Goal: Task Accomplishment & Management: Manage account settings

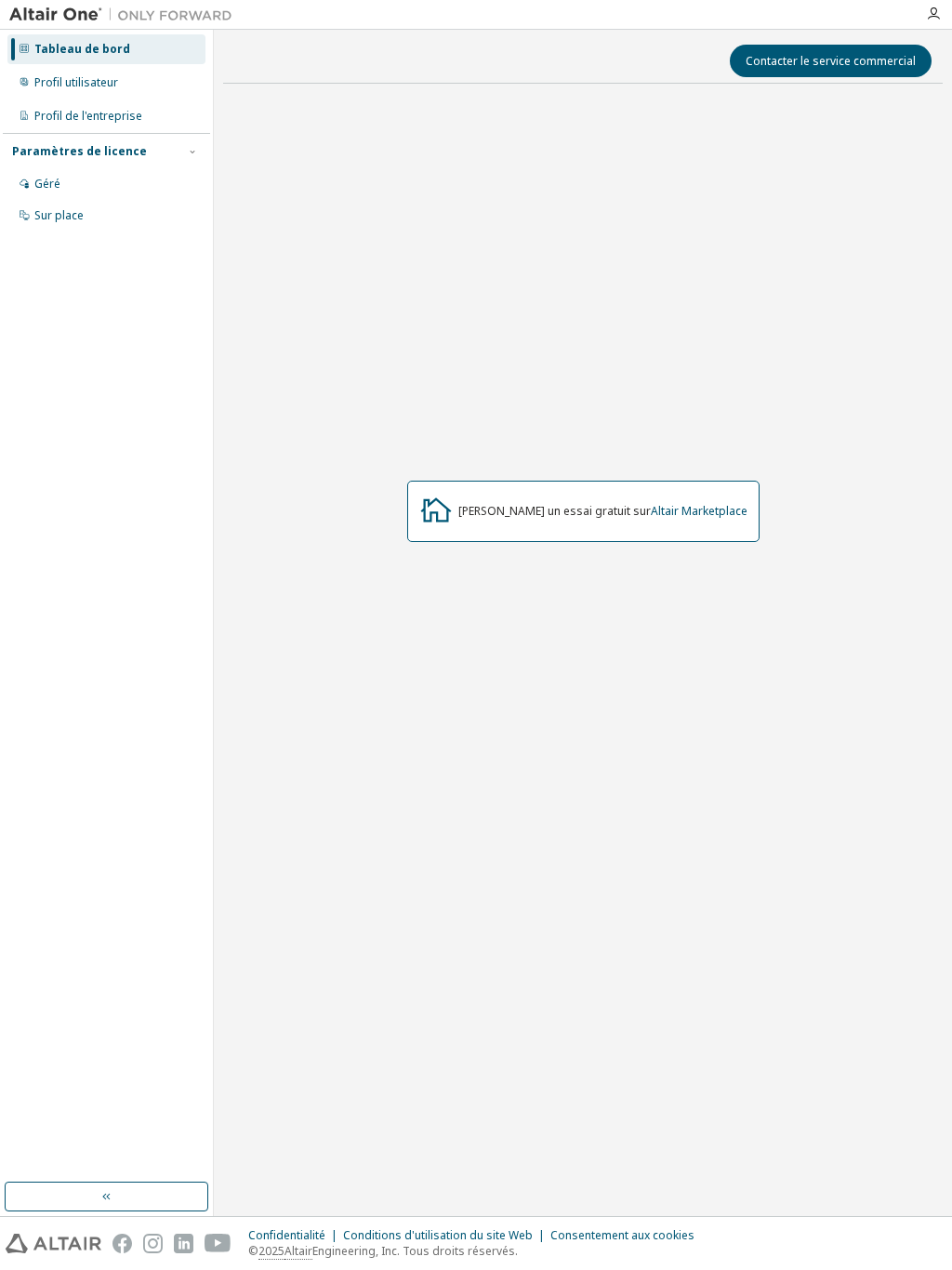
click at [111, 89] on font "Profil utilisateur" at bounding box center [75, 82] width 83 height 16
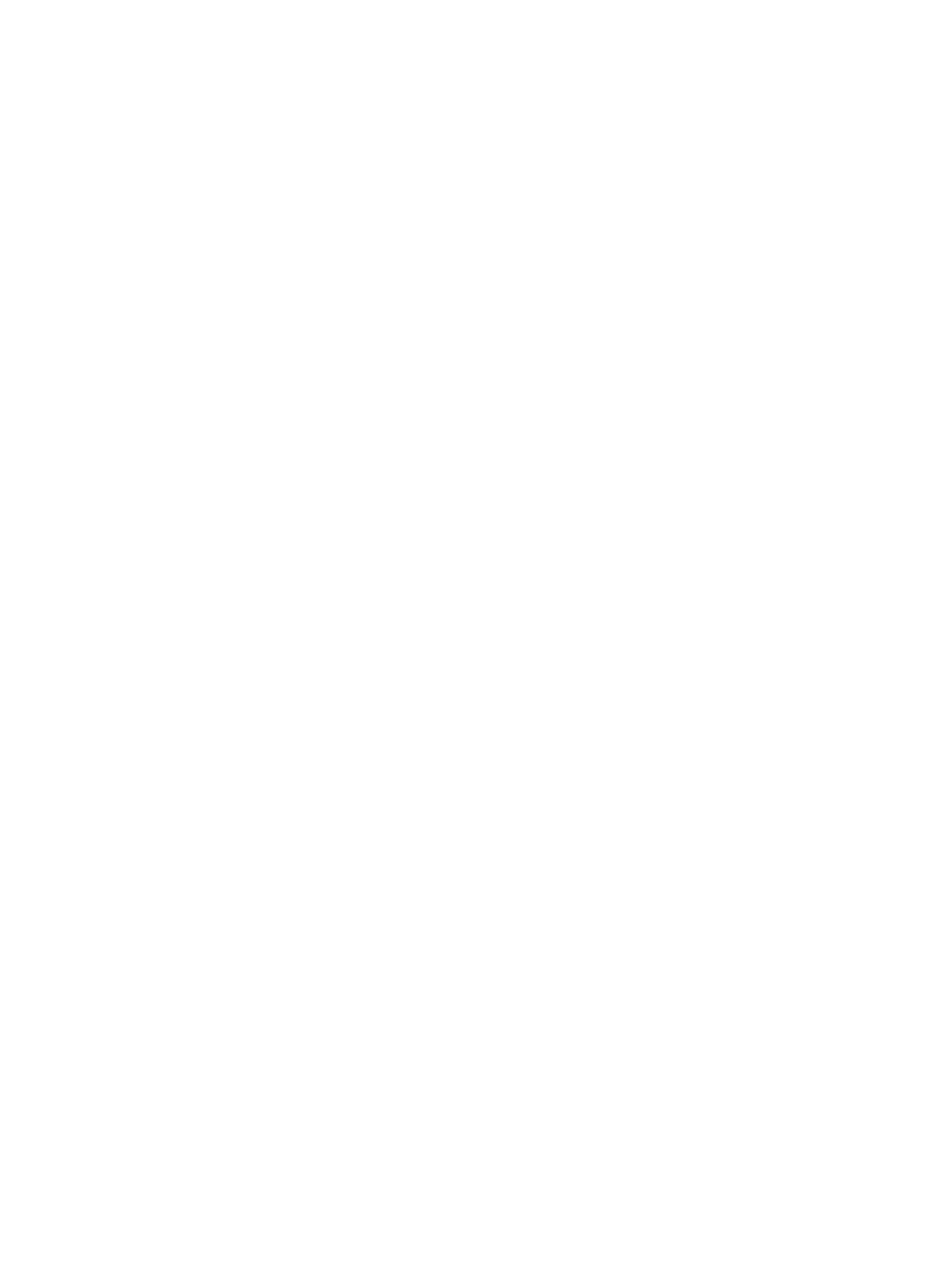
click at [27, 3] on div at bounding box center [476, 635] width 952 height 1270
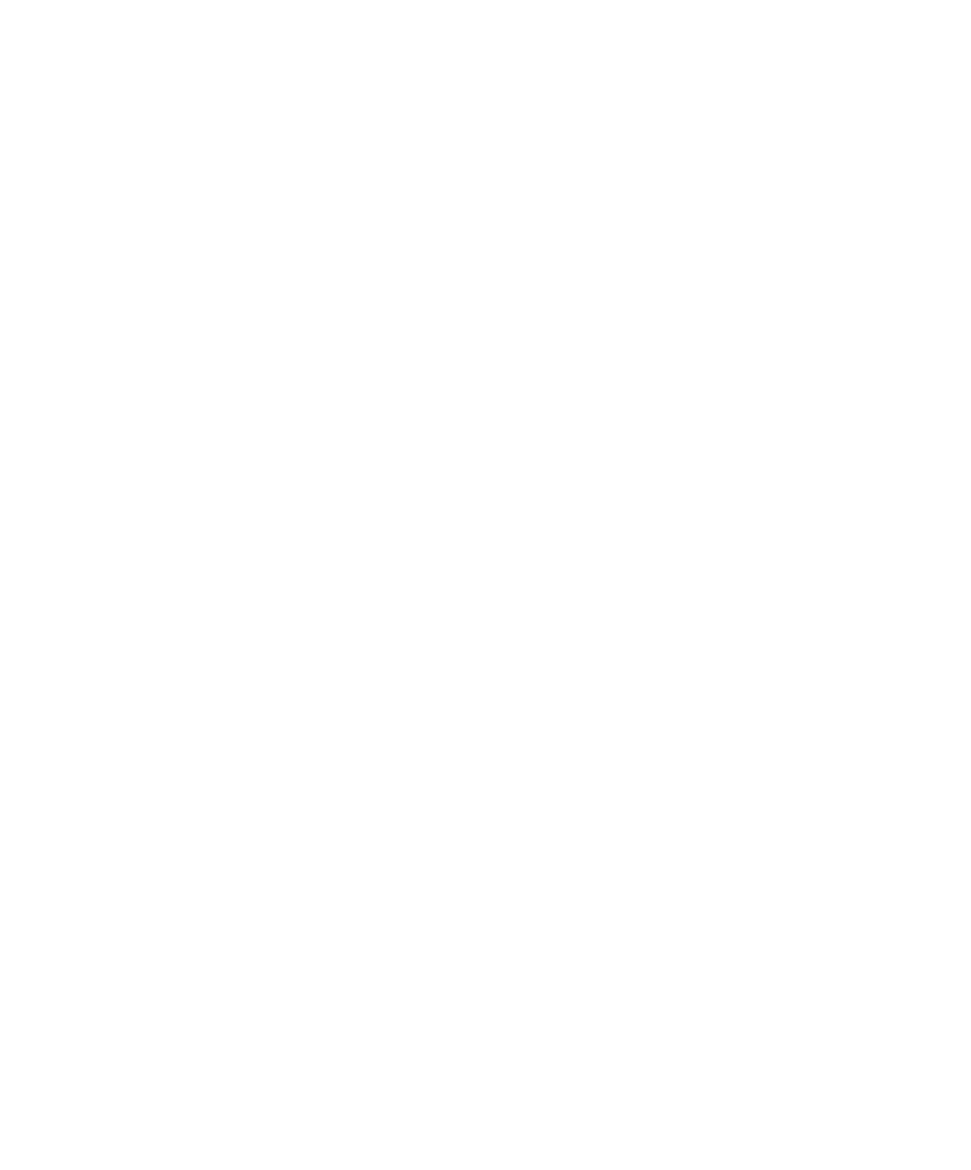
click at [124, 4] on div at bounding box center [485, 585] width 971 height 1170
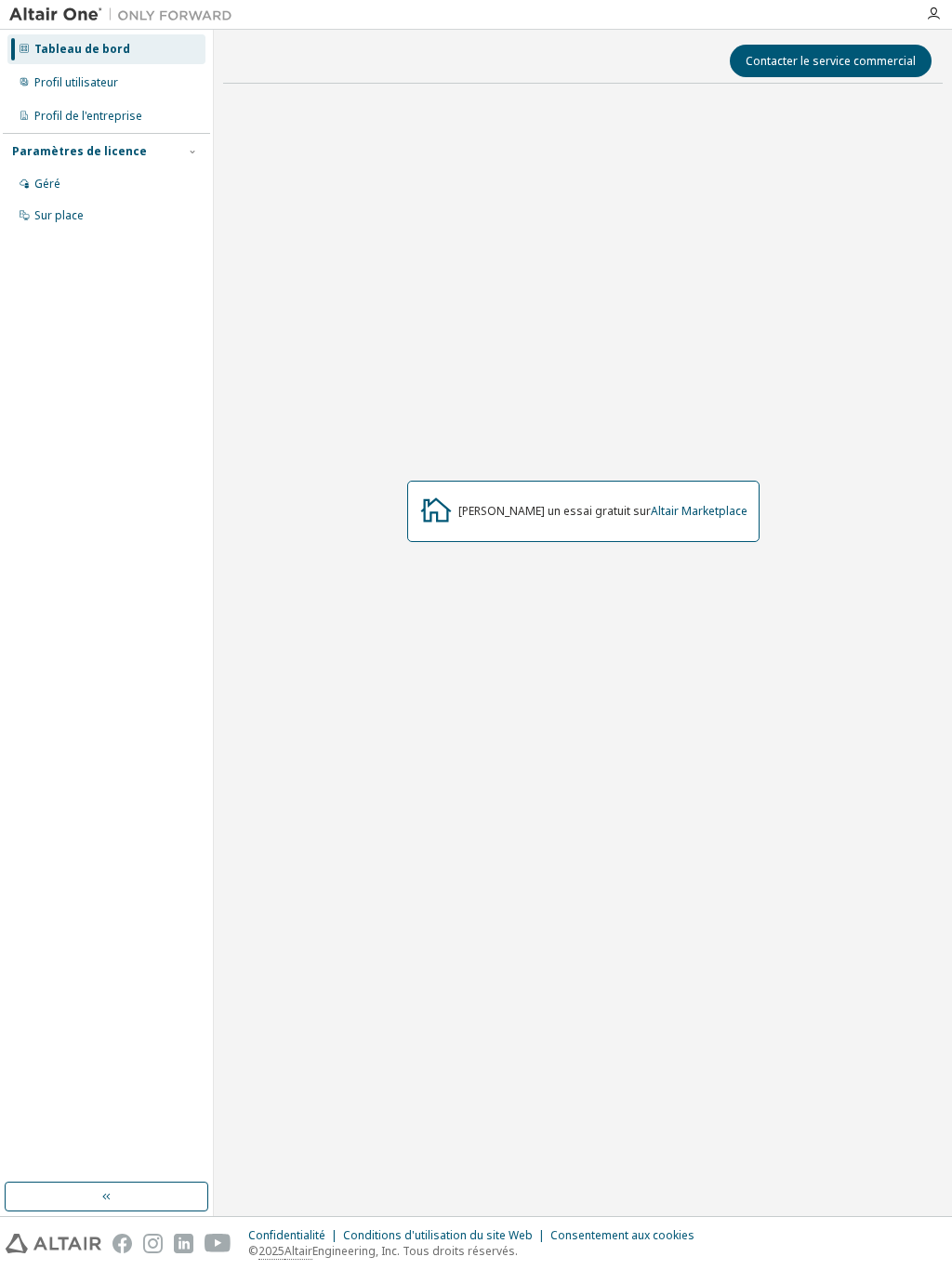
click at [120, 81] on div "Profil utilisateur" at bounding box center [107, 82] width 198 height 29
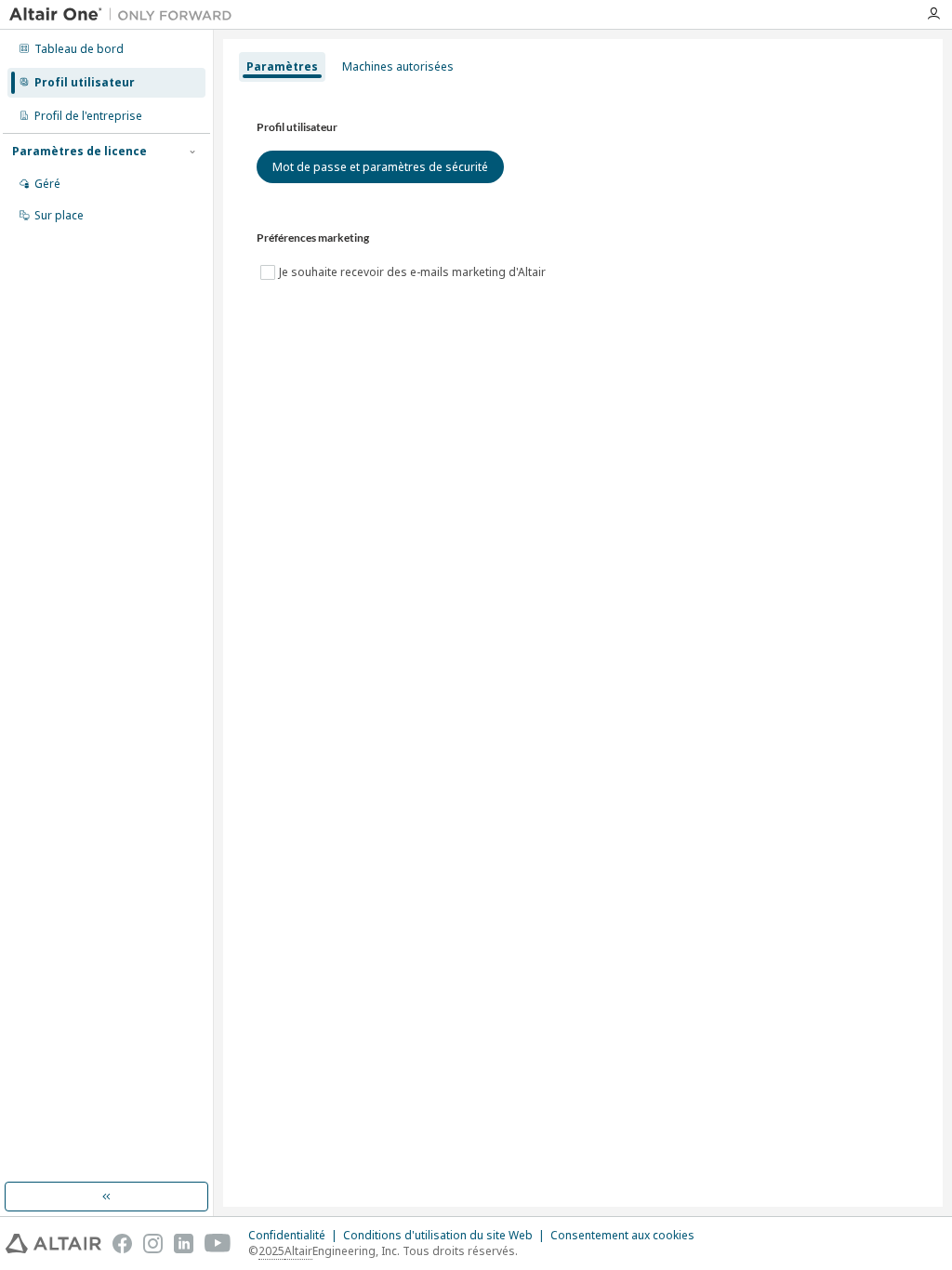
click at [443, 167] on font "Mot de passe et paramètres de sécurité" at bounding box center [380, 167] width 216 height 16
